Goal: Task Accomplishment & Management: Manage account settings

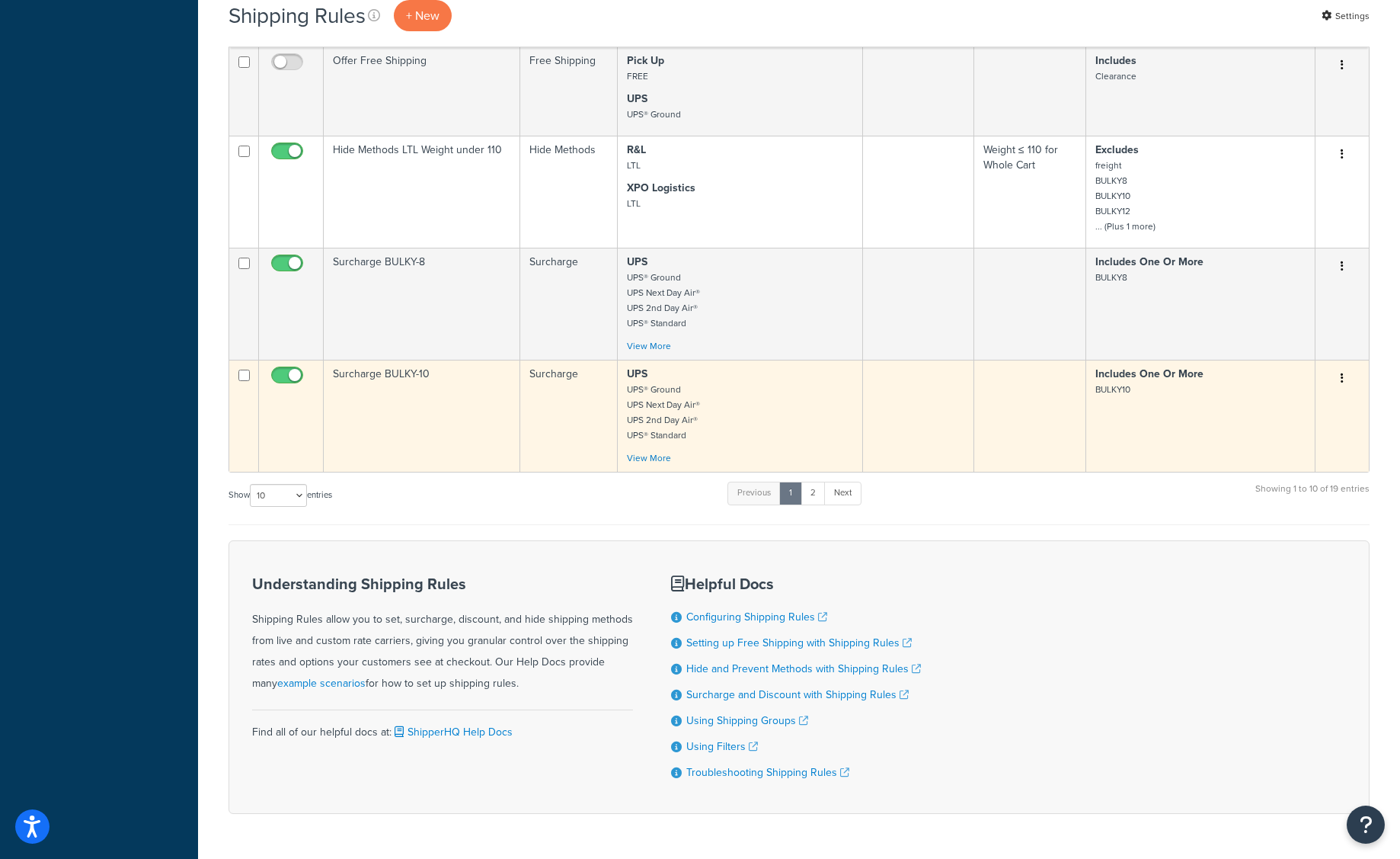
scroll to position [936, 0]
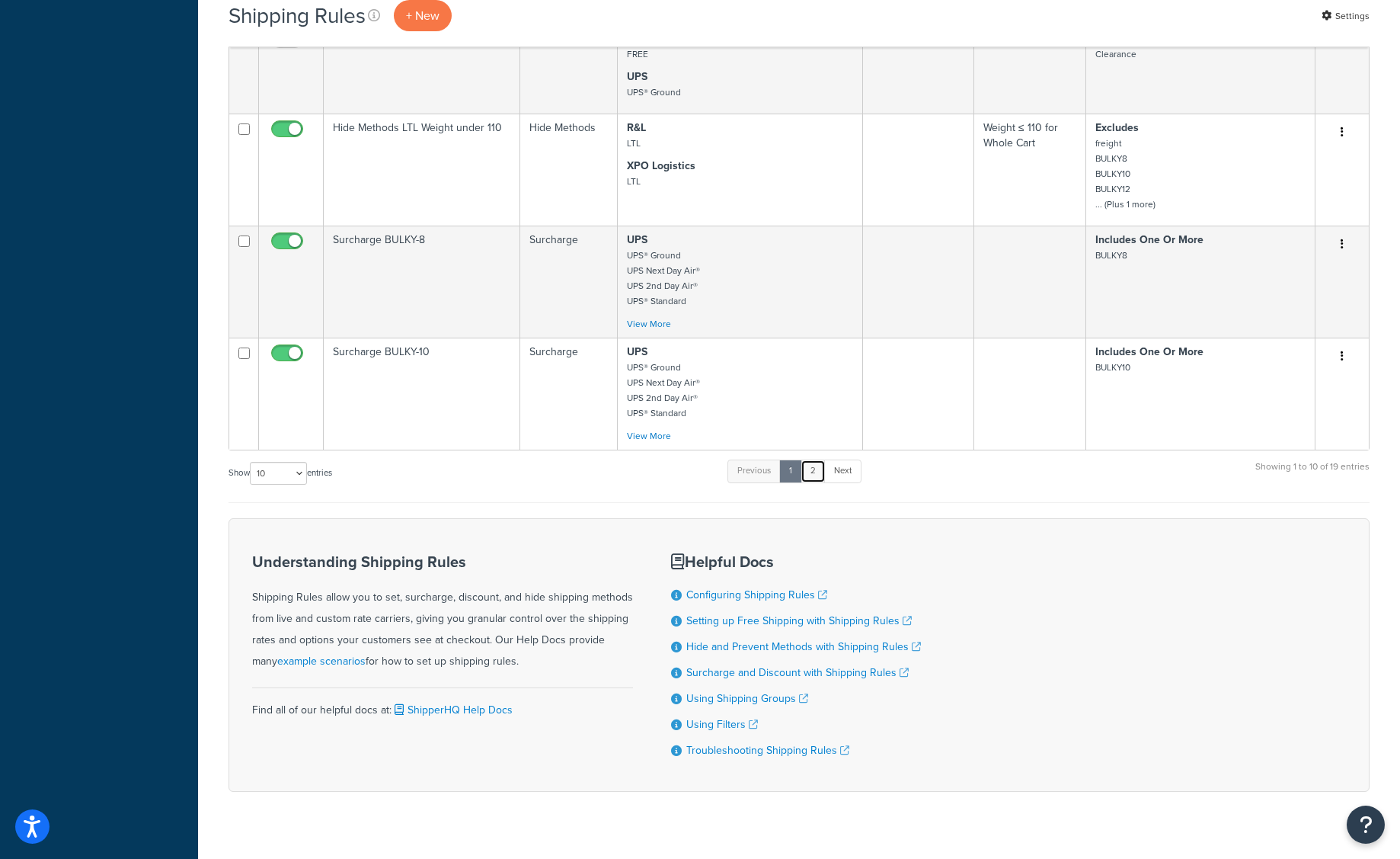
click at [811, 469] on link "2" at bounding box center [813, 470] width 25 height 23
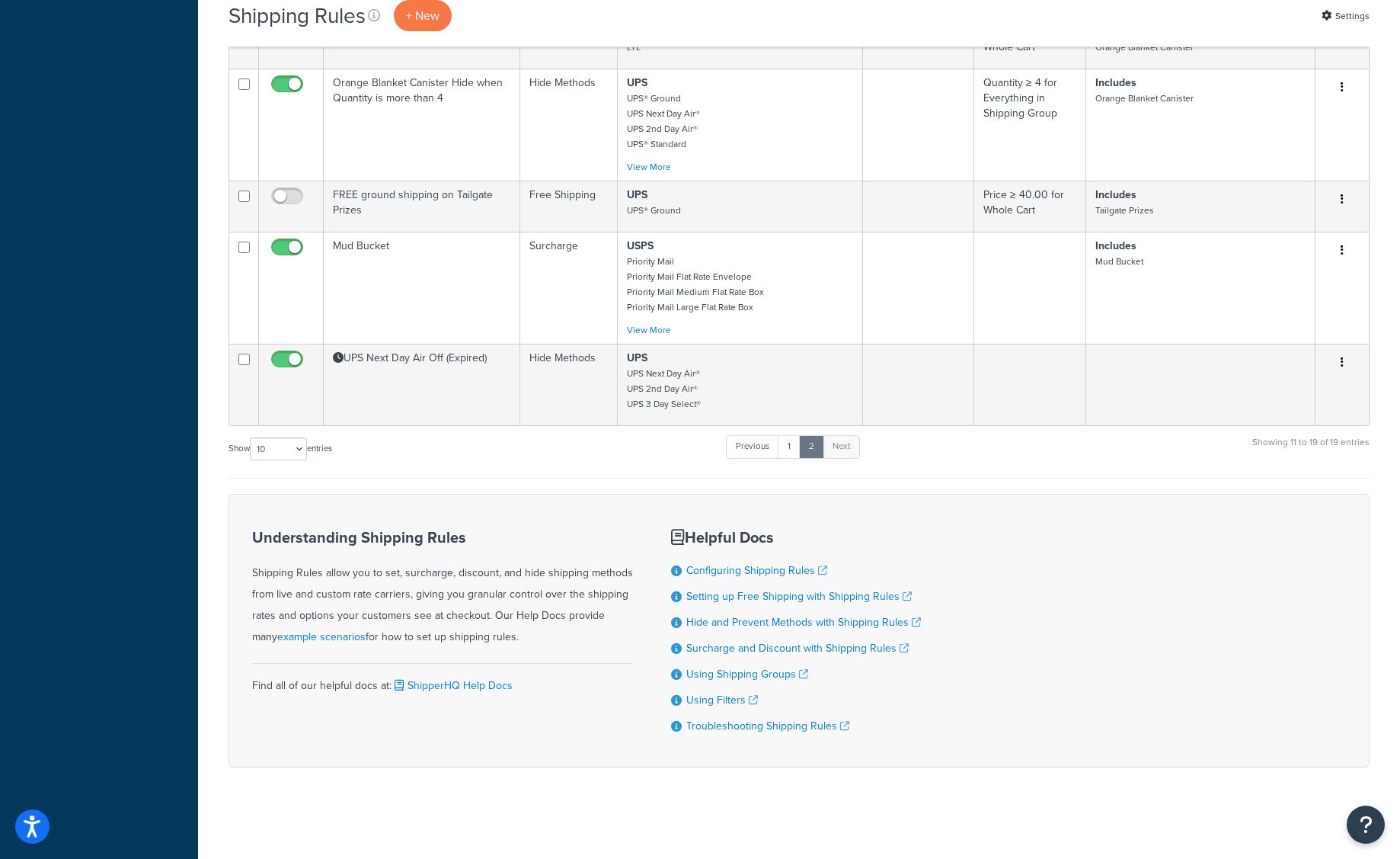
scroll to position [703, 0]
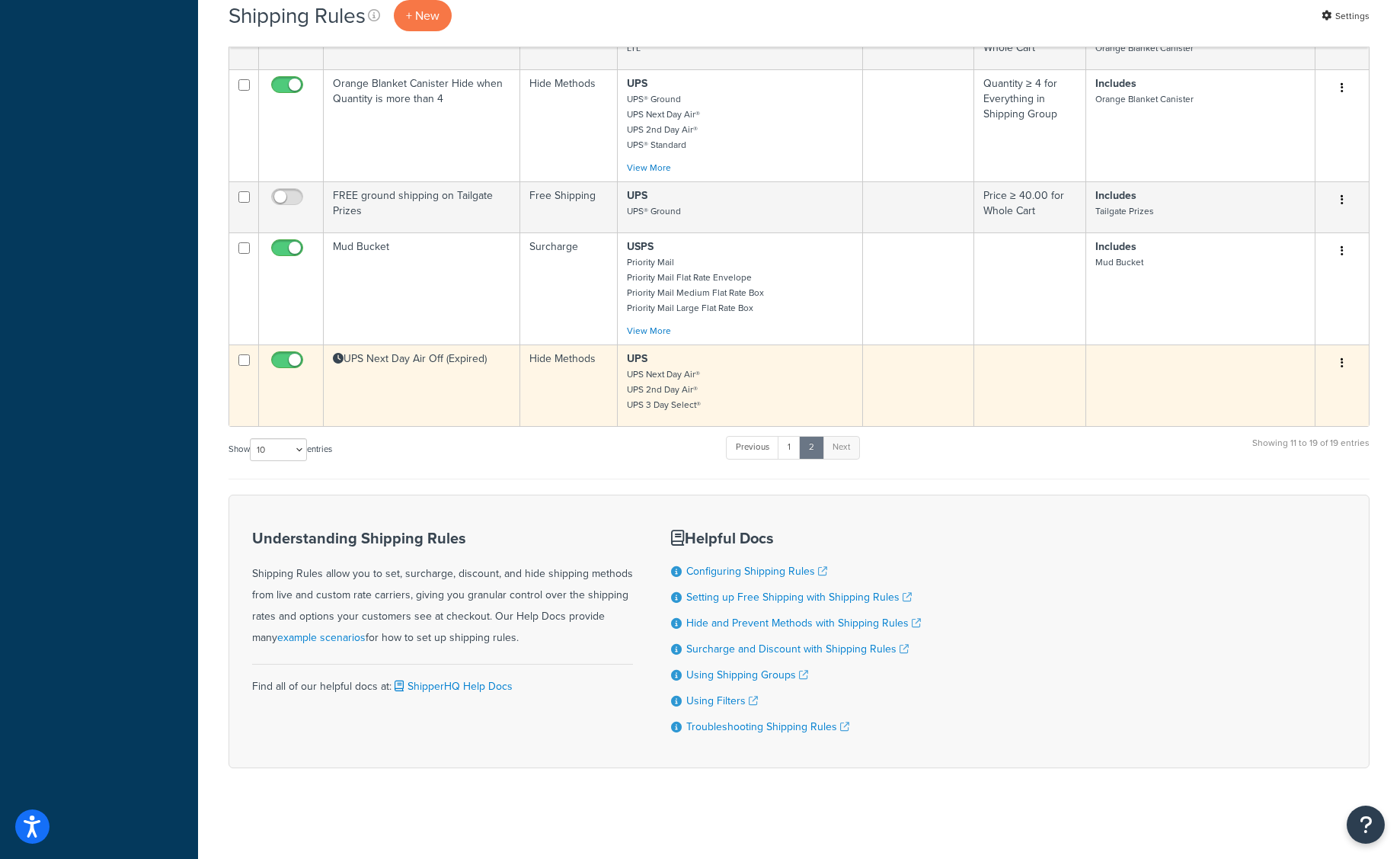
click at [533, 408] on td "Hide Methods" at bounding box center [568, 385] width 97 height 82
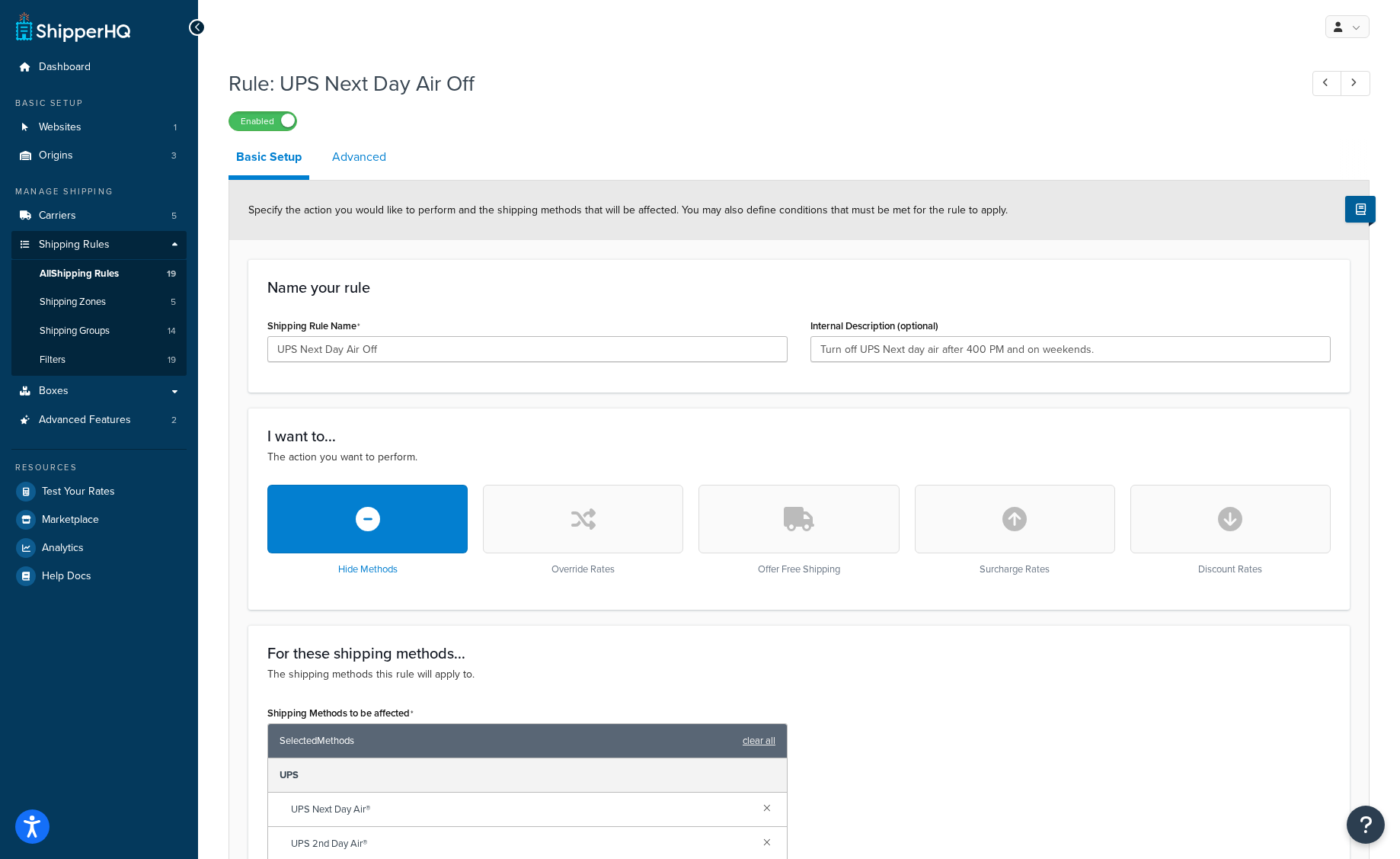
click at [372, 164] on link "Advanced" at bounding box center [359, 157] width 69 height 37
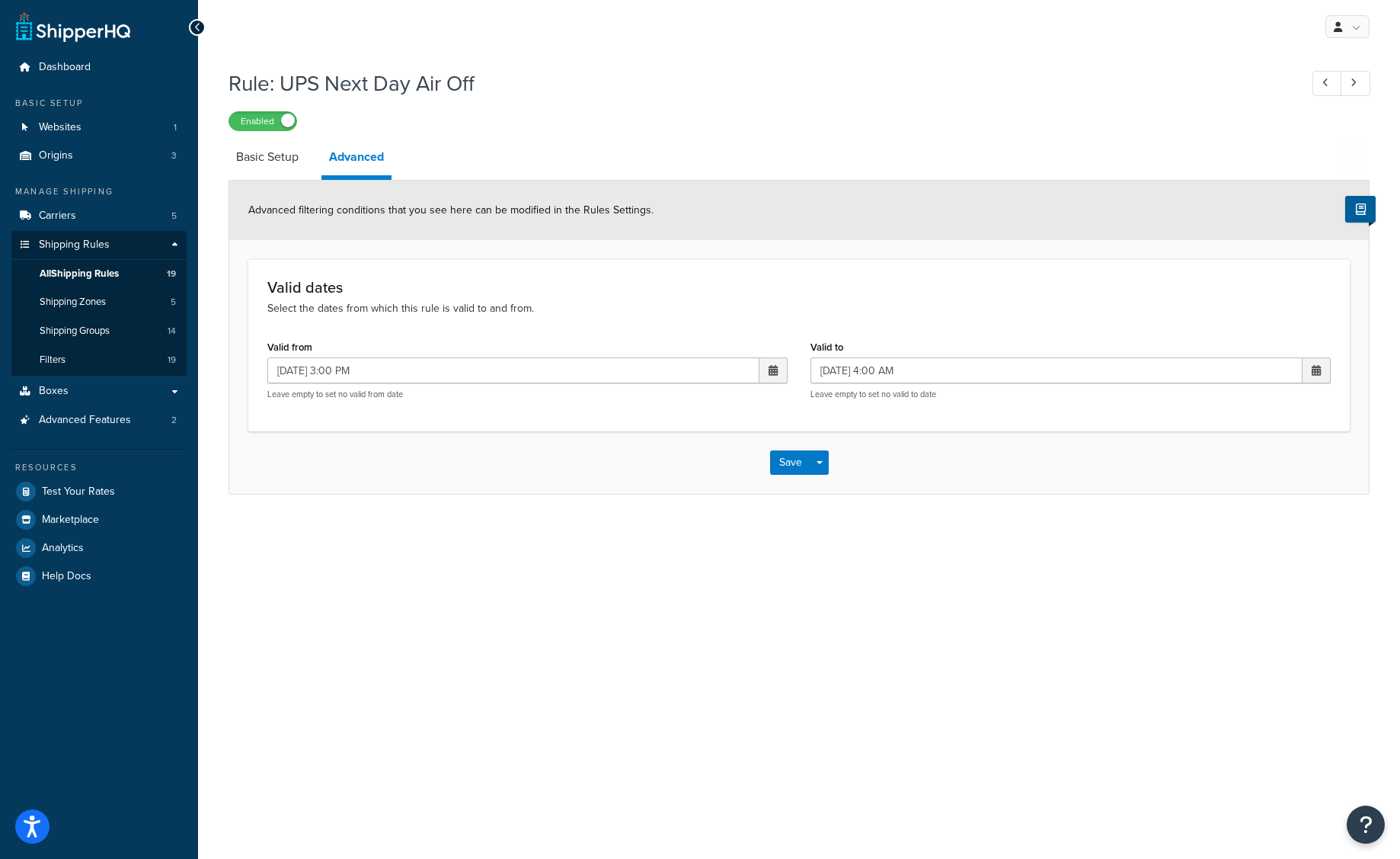
click at [770, 368] on span at bounding box center [773, 371] width 9 height 11
click at [711, 544] on td "28" at bounding box center [718, 537] width 26 height 23
type input "[DATE] 3:00 PM"
click at [1321, 377] on span at bounding box center [1317, 370] width 28 height 26
click at [1285, 539] on td "29" at bounding box center [1287, 537] width 26 height 23
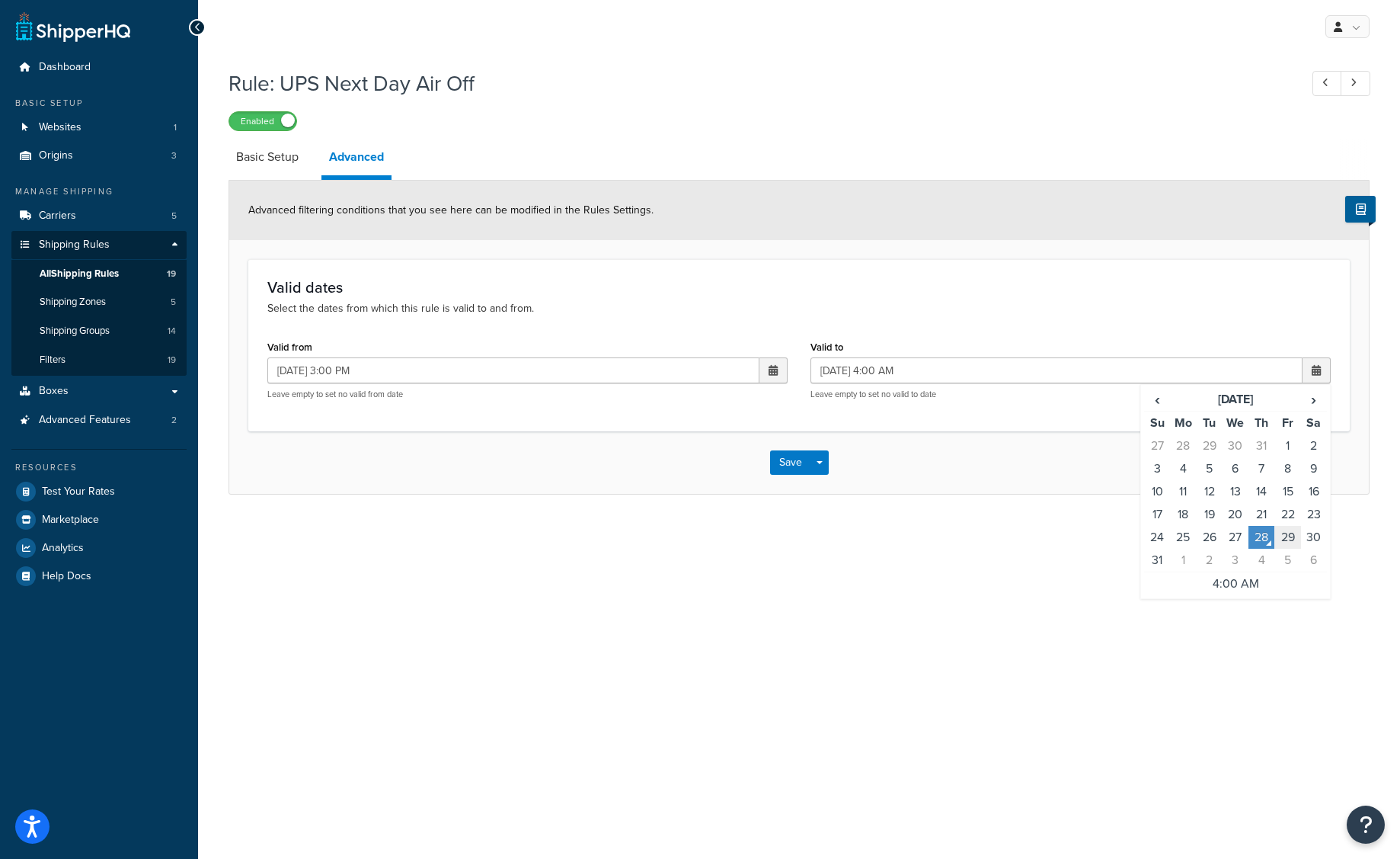
type input "[DATE] 4:00 AM"
click at [787, 463] on button "Save" at bounding box center [790, 462] width 41 height 24
